Goal: Use online tool/utility: Utilize a website feature to perform a specific function

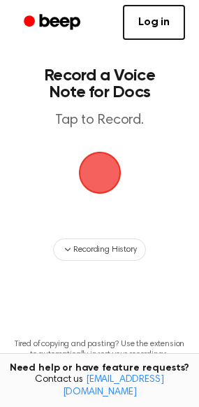
click at [98, 172] on span "button" at bounding box center [99, 173] width 43 height 43
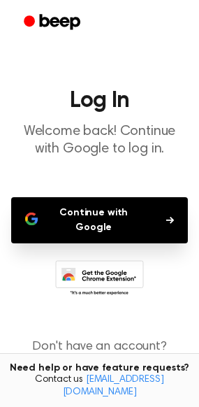
click at [102, 203] on button "Continue with Google" at bounding box center [99, 220] width 177 height 46
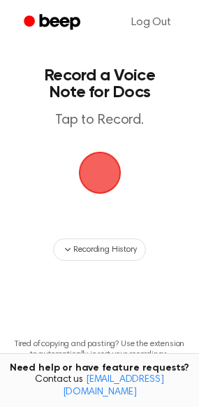
click at [98, 186] on span "button" at bounding box center [99, 173] width 43 height 43
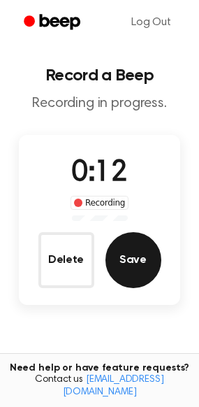
click at [136, 262] on button "Save" at bounding box center [134, 260] width 56 height 56
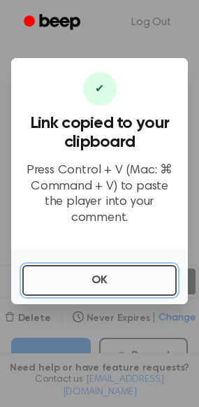
click at [135, 276] on button "OK" at bounding box center [99, 280] width 155 height 31
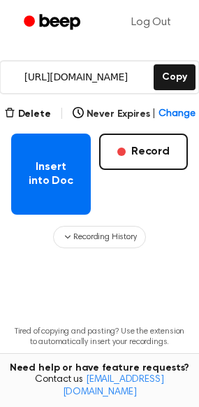
scroll to position [209, 0]
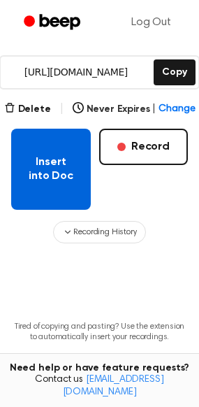
click at [45, 163] on button "Insert into Doc" at bounding box center [51, 169] width 80 height 81
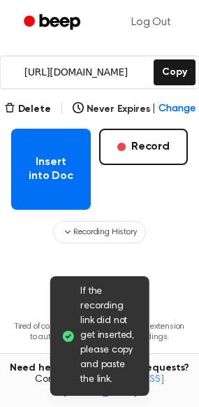
click at [37, 285] on main "If the recording link did not get inserted, please copy and paste the link. You…" at bounding box center [99, 111] width 199 height 641
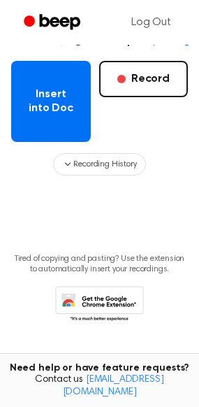
click at [106, 300] on icon at bounding box center [99, 305] width 89 height 38
